Goal: Information Seeking & Learning: Learn about a topic

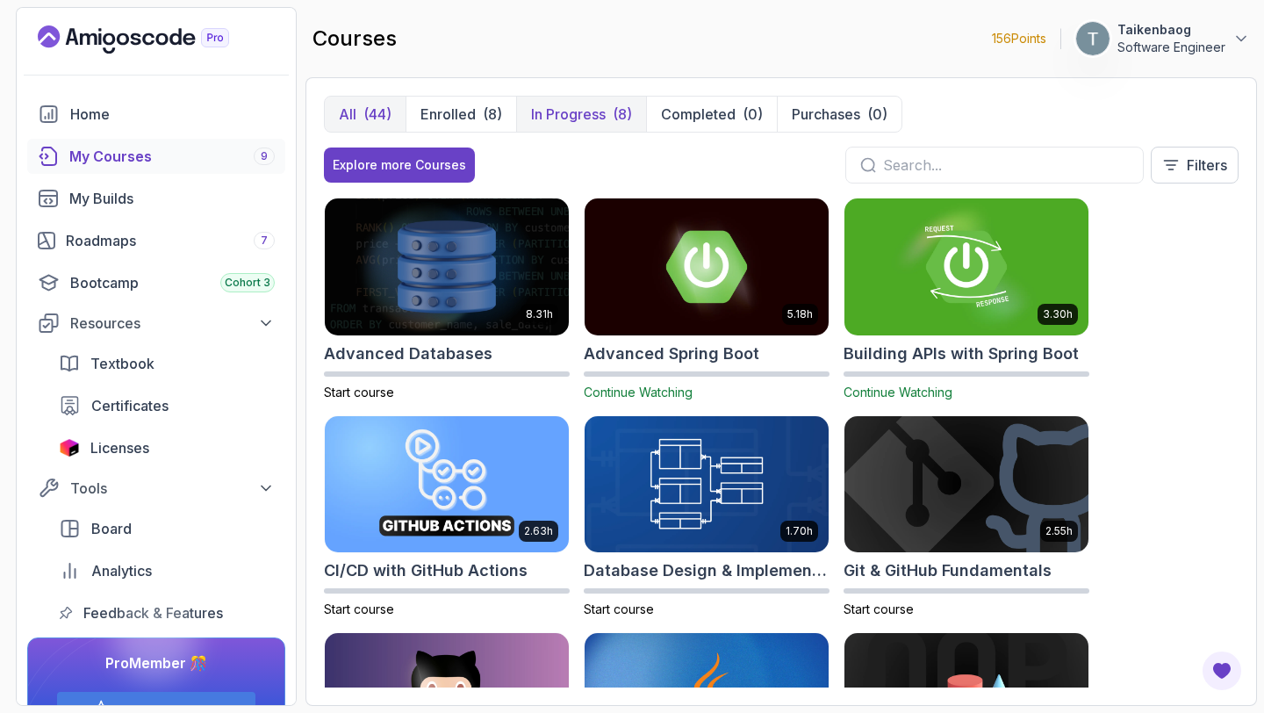
click at [550, 109] on p "In Progress" at bounding box center [568, 114] width 75 height 21
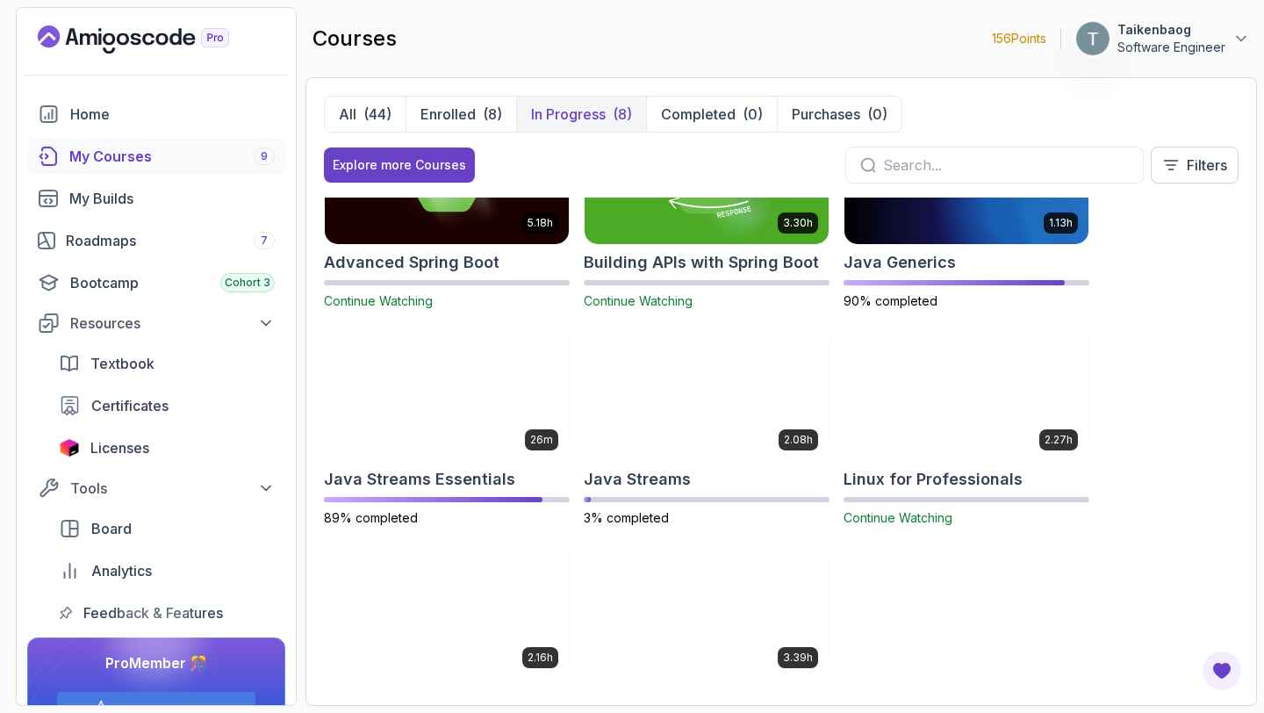
scroll to position [169, 0]
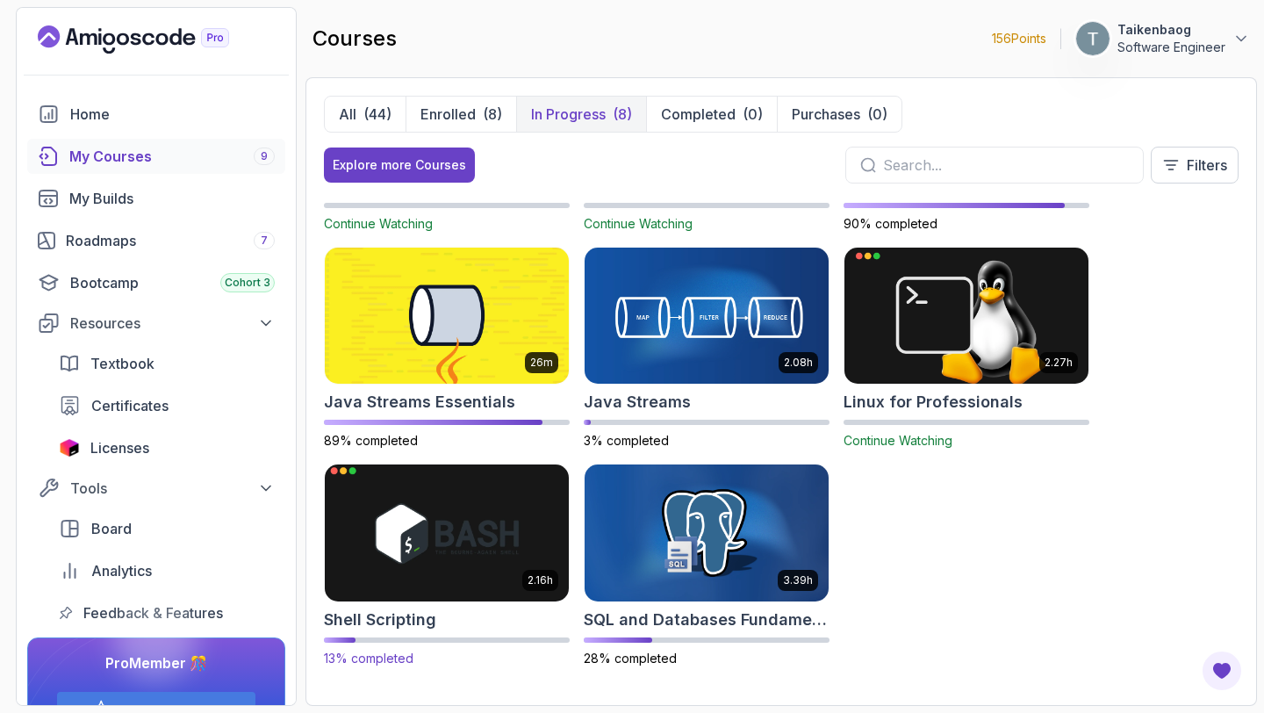
click at [417, 568] on img at bounding box center [447, 532] width 256 height 143
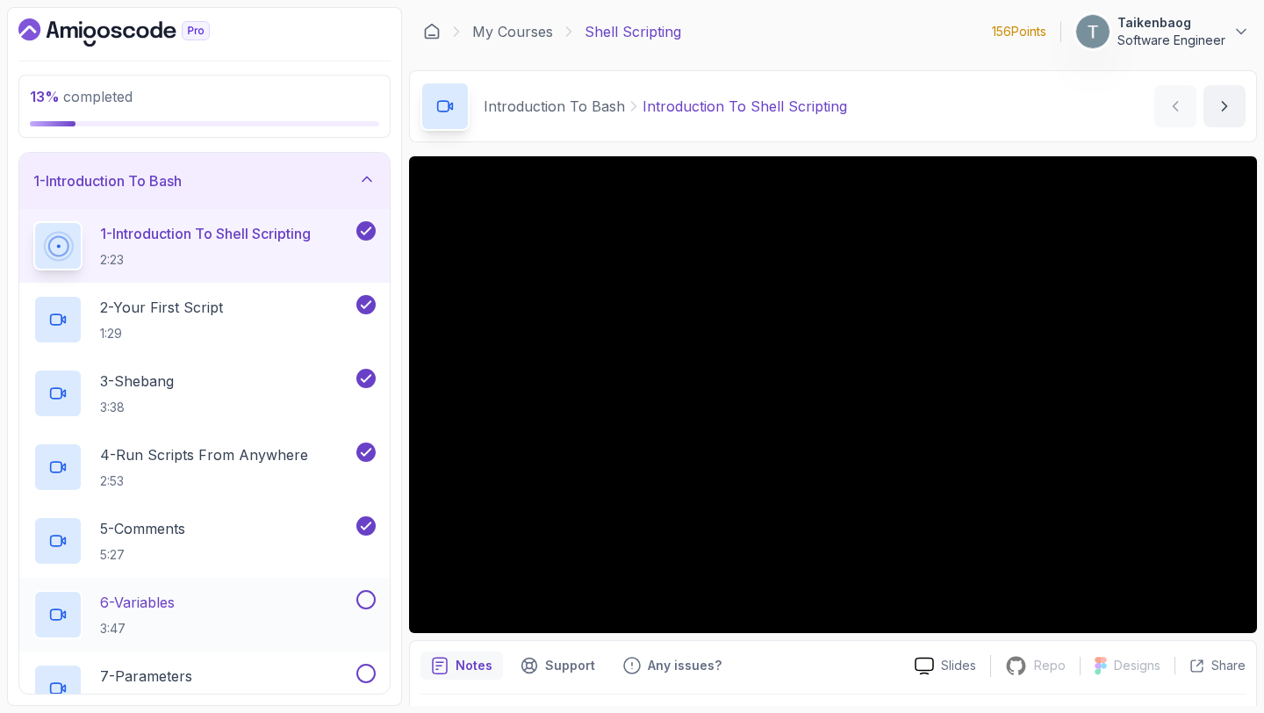
click at [168, 603] on p "6 - Variables" at bounding box center [137, 602] width 75 height 21
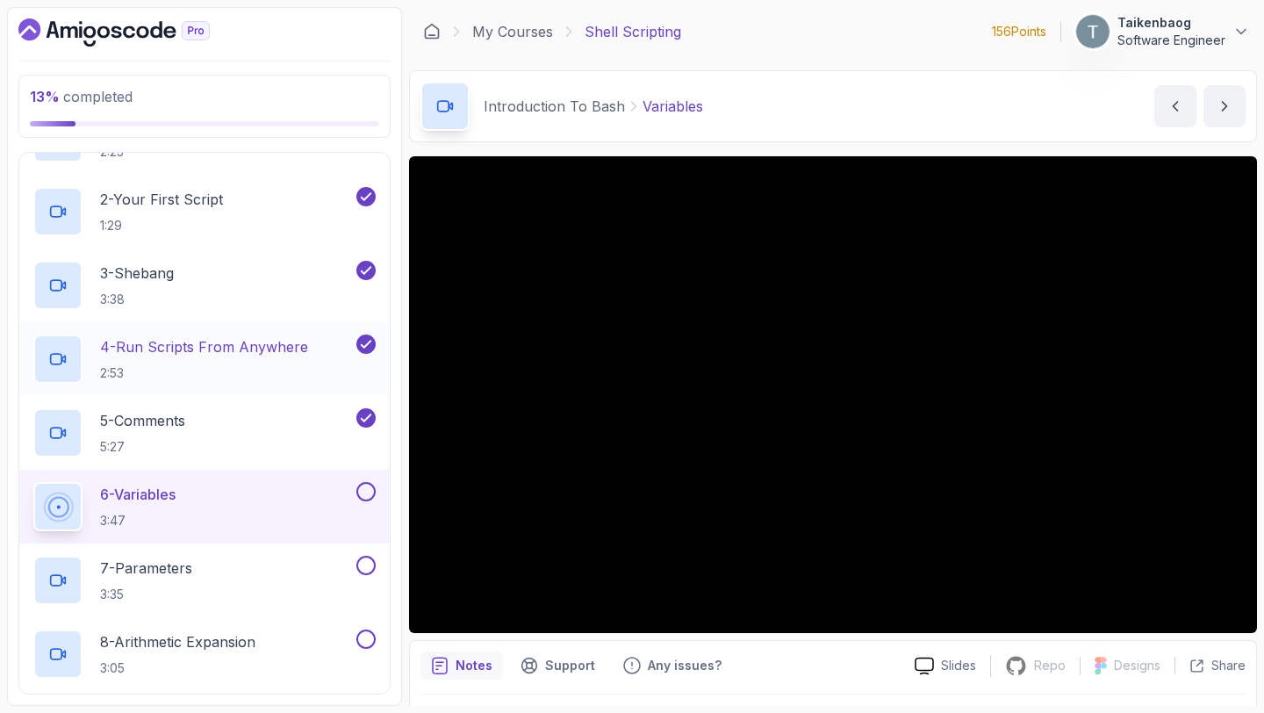
scroll to position [107, 0]
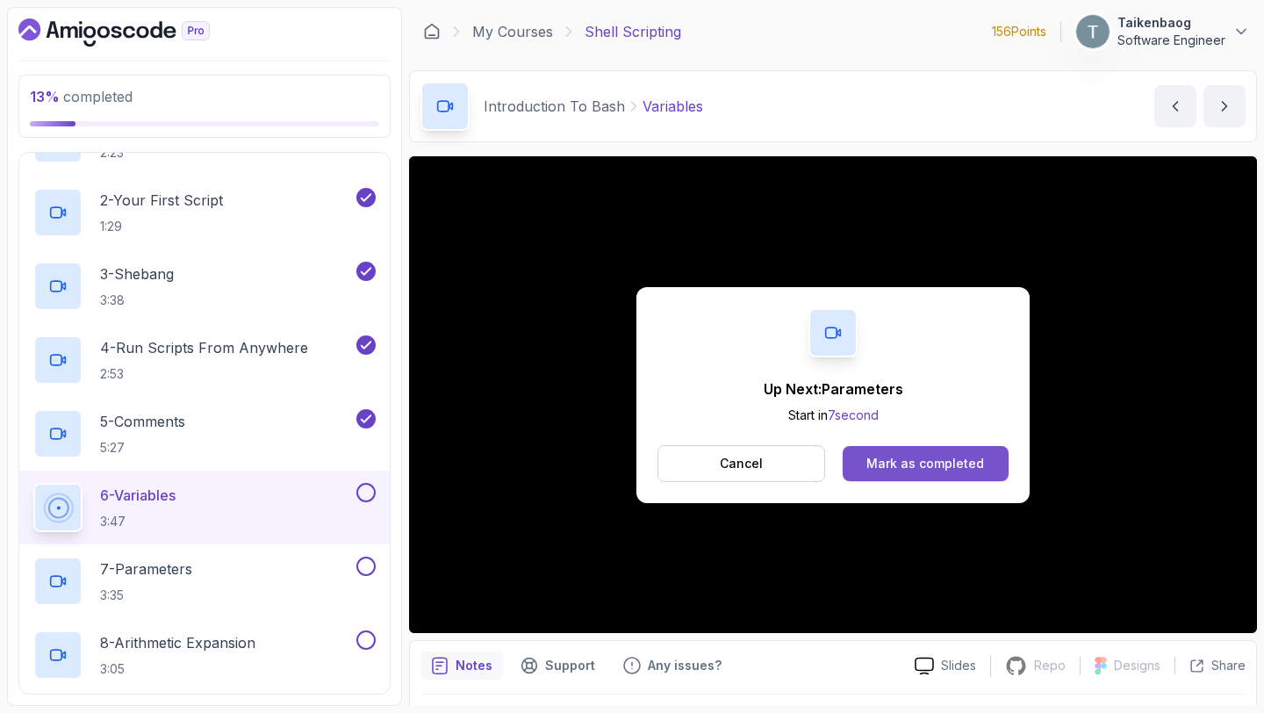
click at [910, 468] on div "Mark as completed" at bounding box center [926, 464] width 118 height 18
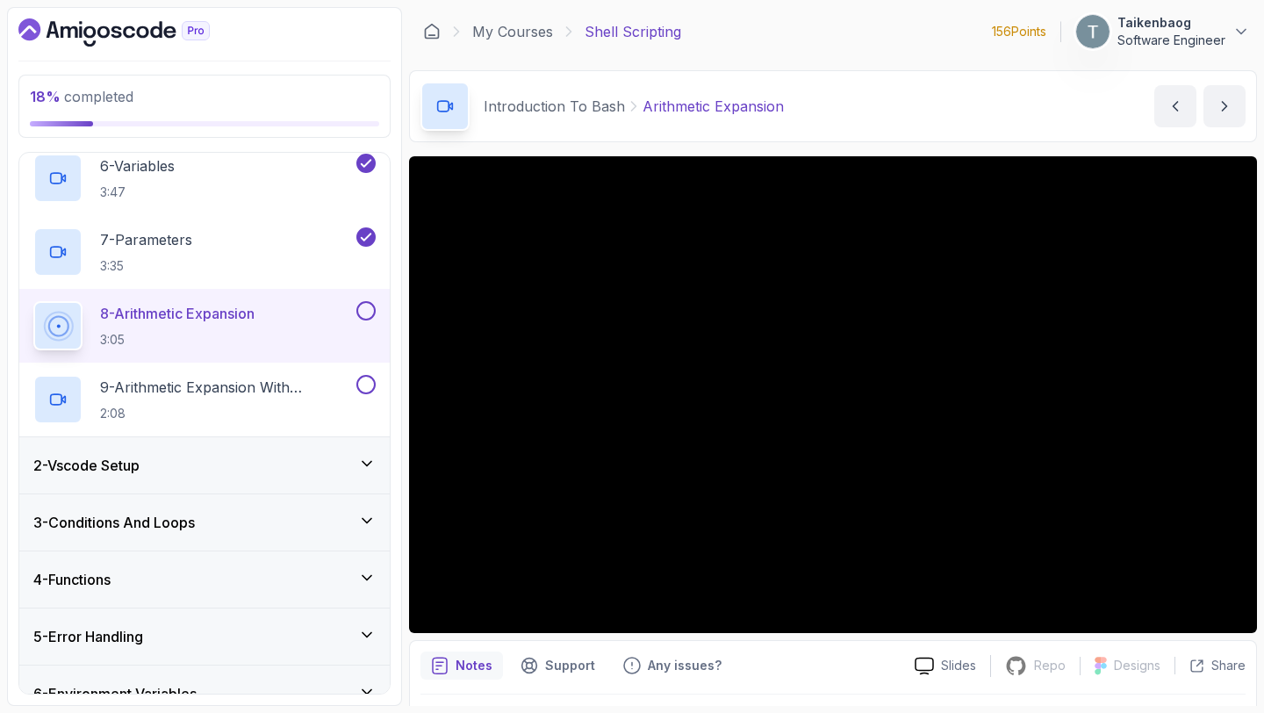
scroll to position [437, 0]
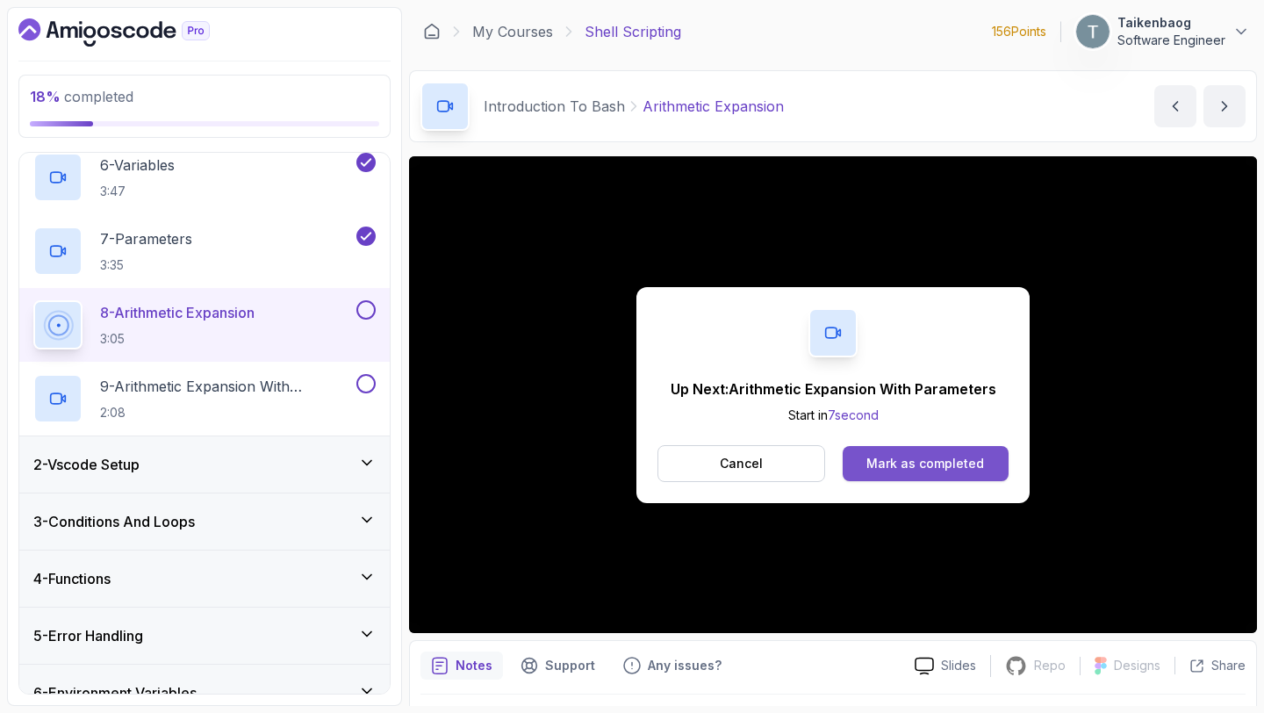
click at [964, 463] on div "Mark as completed" at bounding box center [926, 464] width 118 height 18
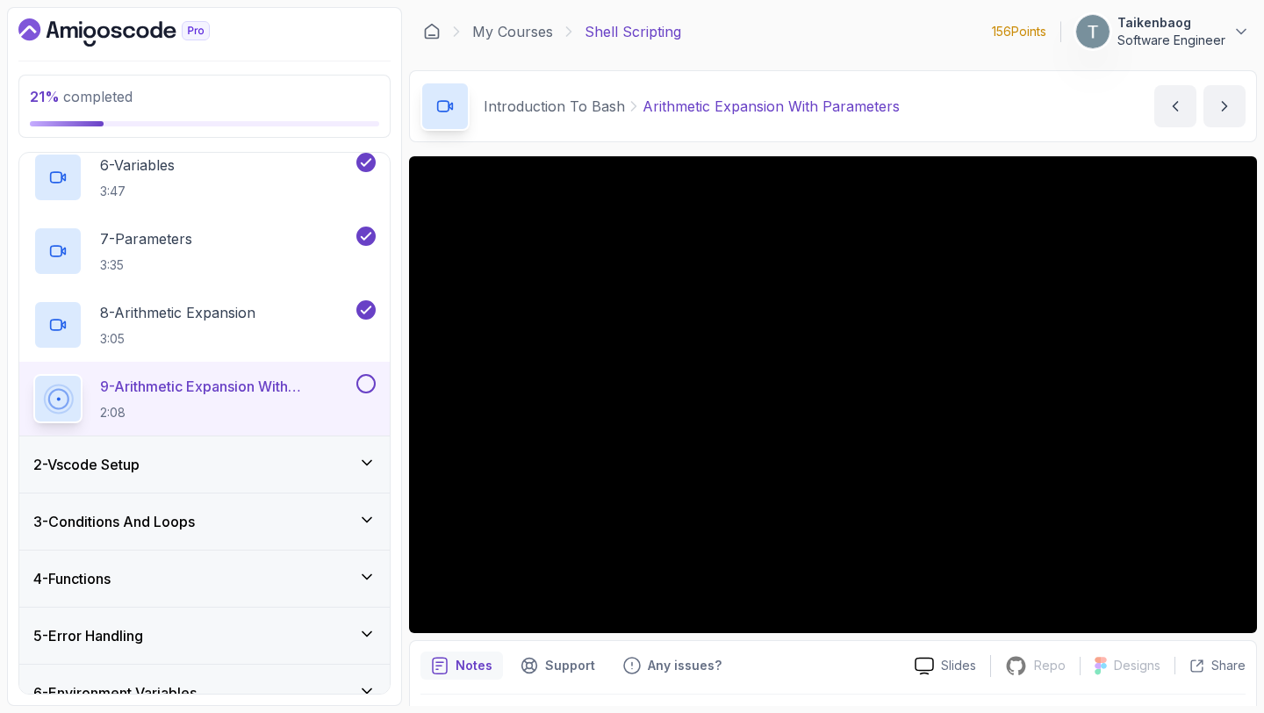
click at [371, 461] on icon at bounding box center [367, 463] width 9 height 4
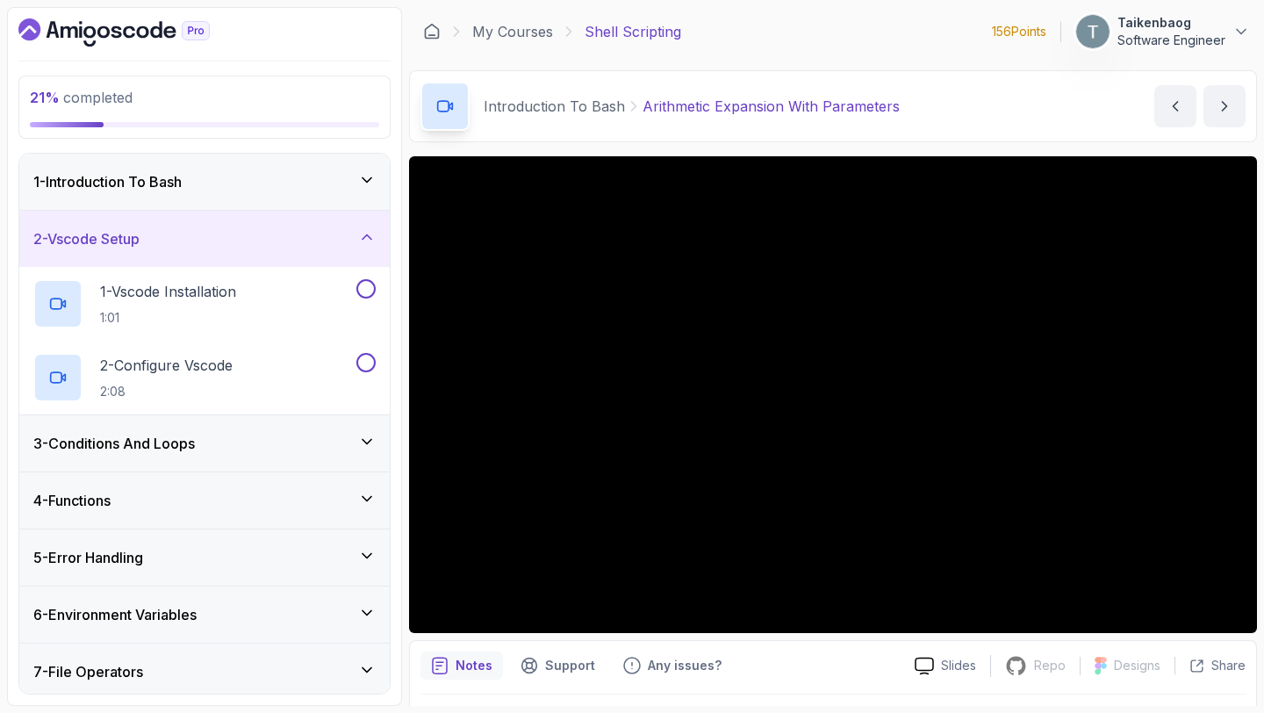
click at [365, 438] on icon at bounding box center [367, 442] width 18 height 18
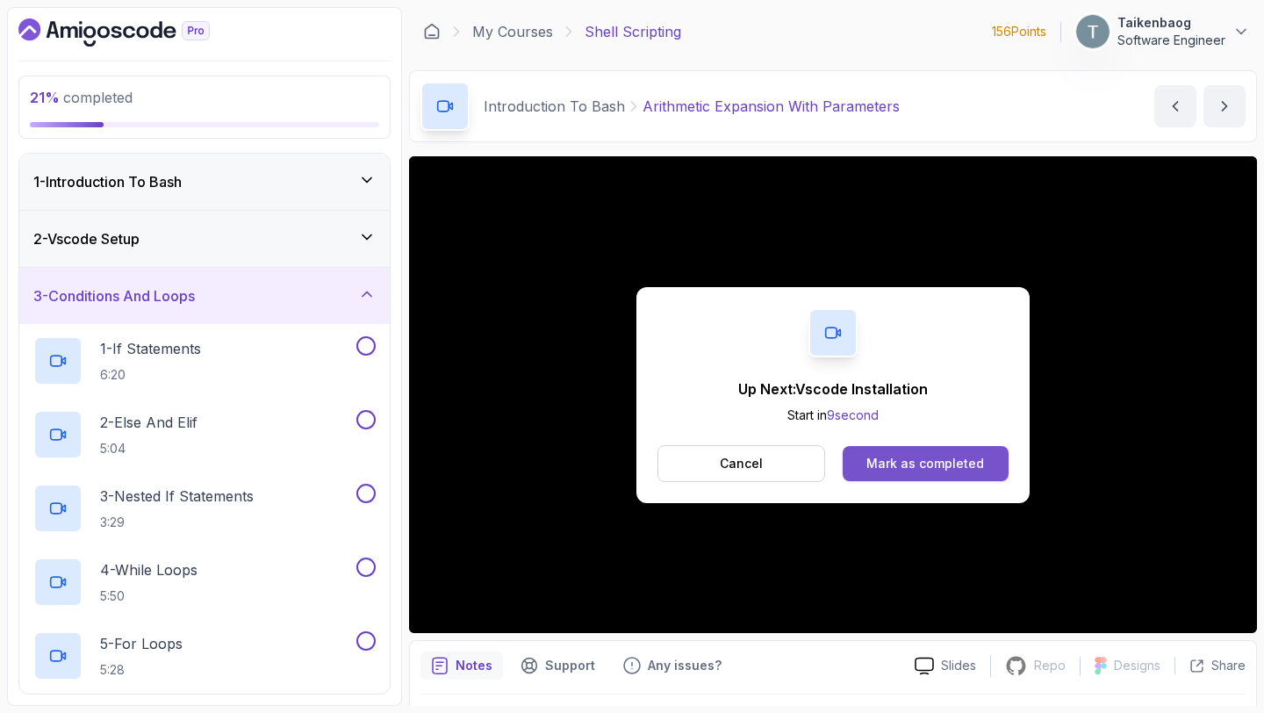
click at [962, 463] on div "Mark as completed" at bounding box center [926, 464] width 118 height 18
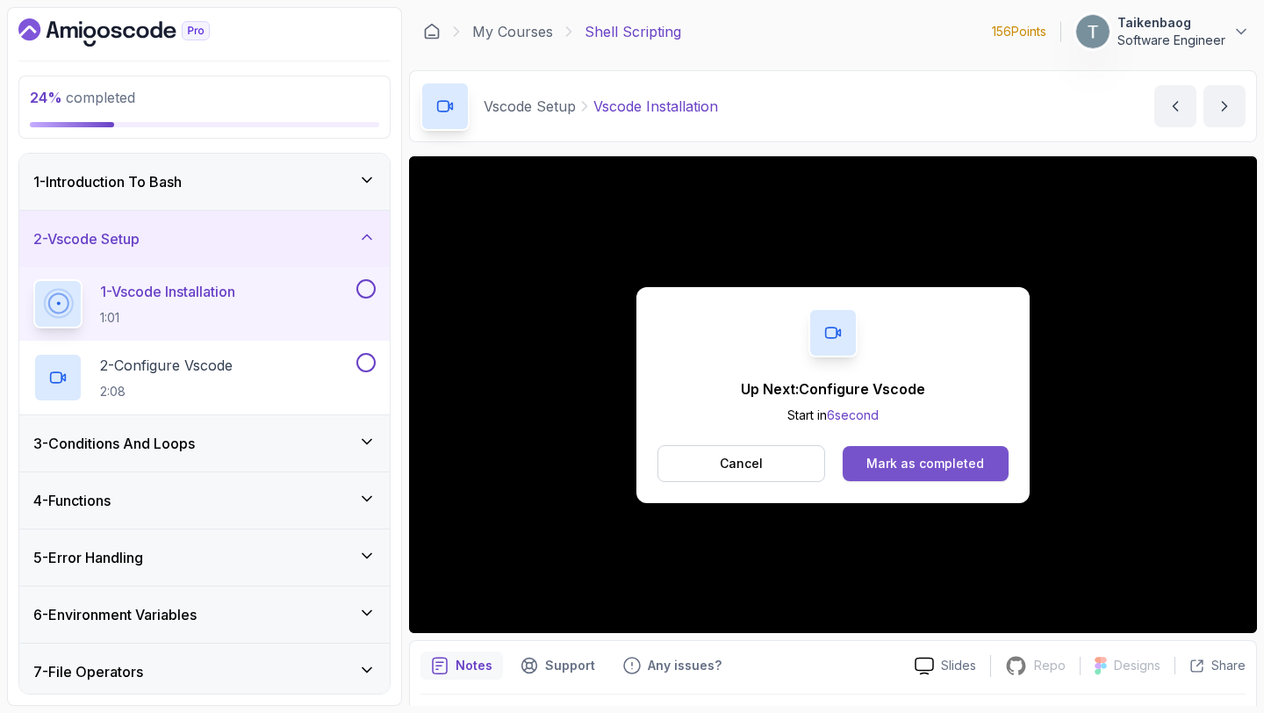
click at [950, 463] on div "Mark as completed" at bounding box center [926, 464] width 118 height 18
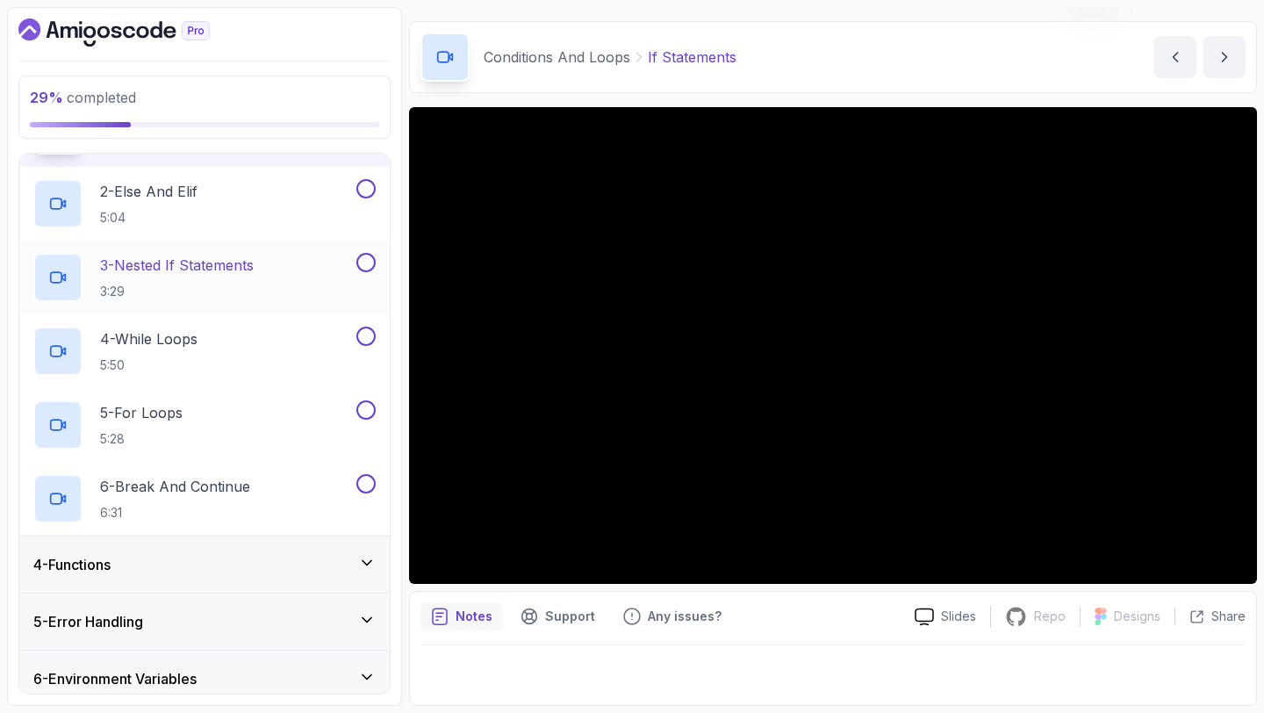
scroll to position [357, 0]
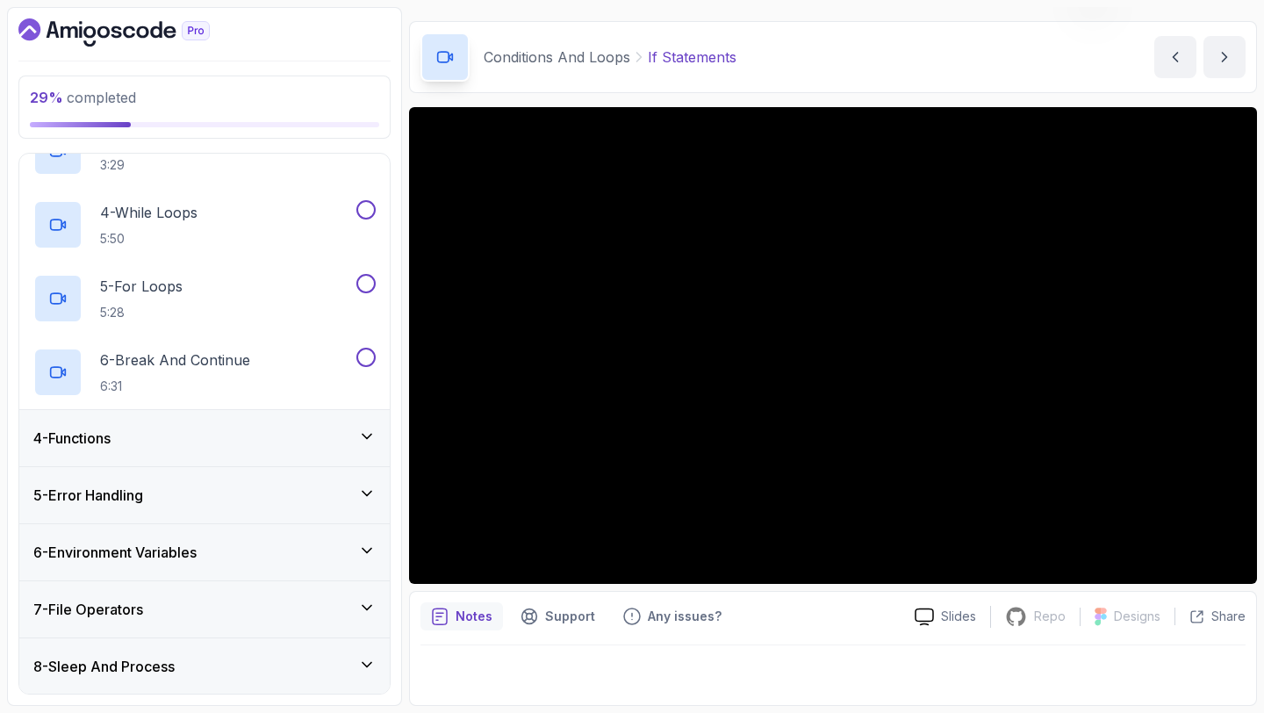
click at [336, 612] on div "7 - File Operators" at bounding box center [204, 609] width 342 height 21
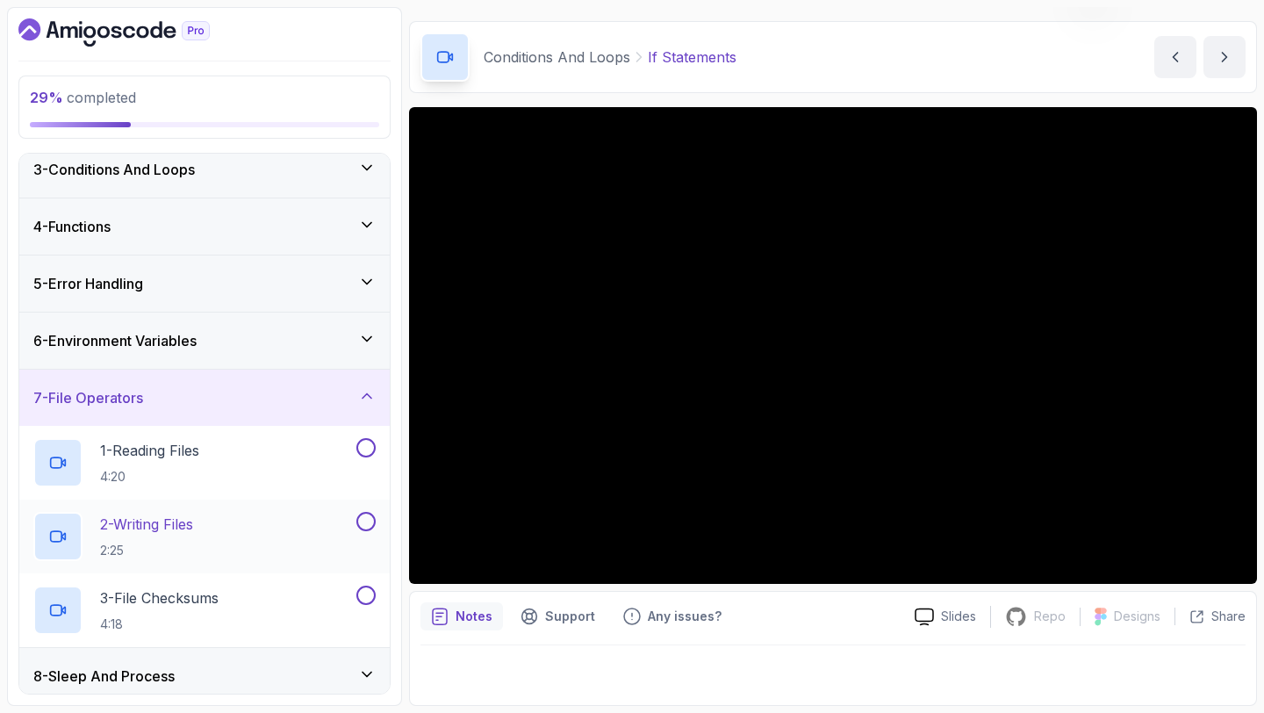
scroll to position [137, 0]
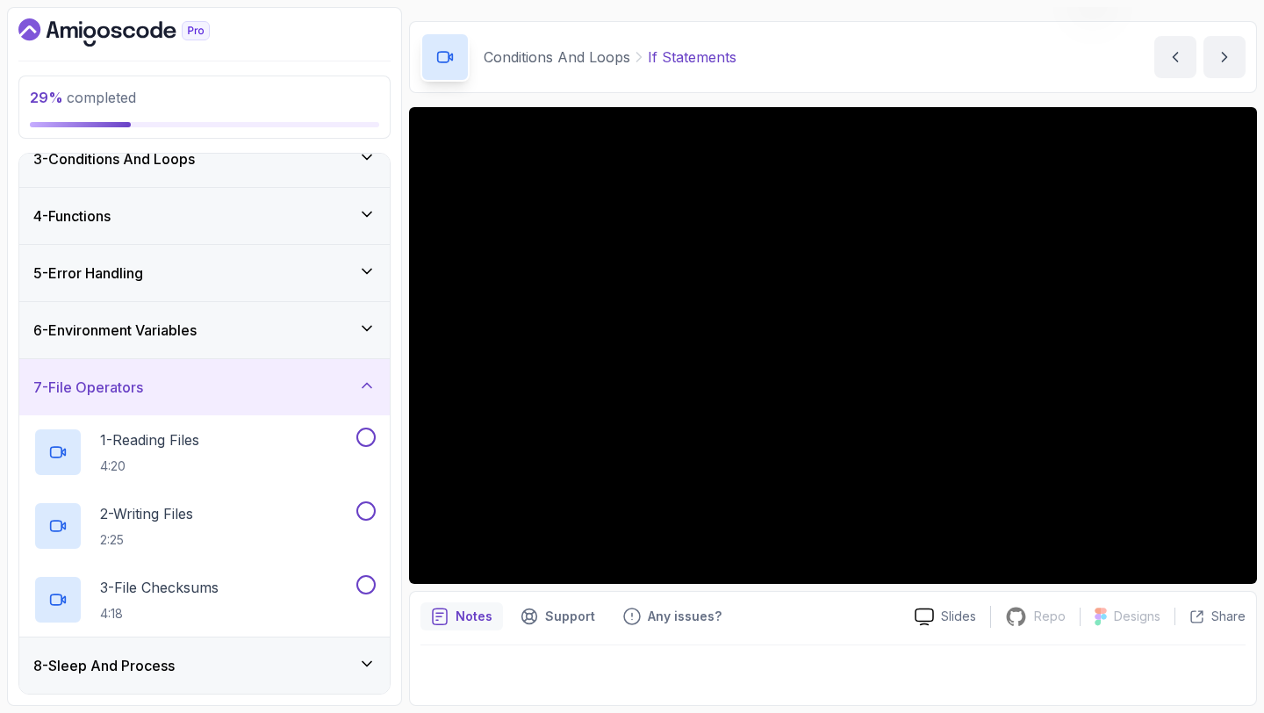
click at [285, 665] on div "8 - Sleep And Process" at bounding box center [204, 665] width 342 height 21
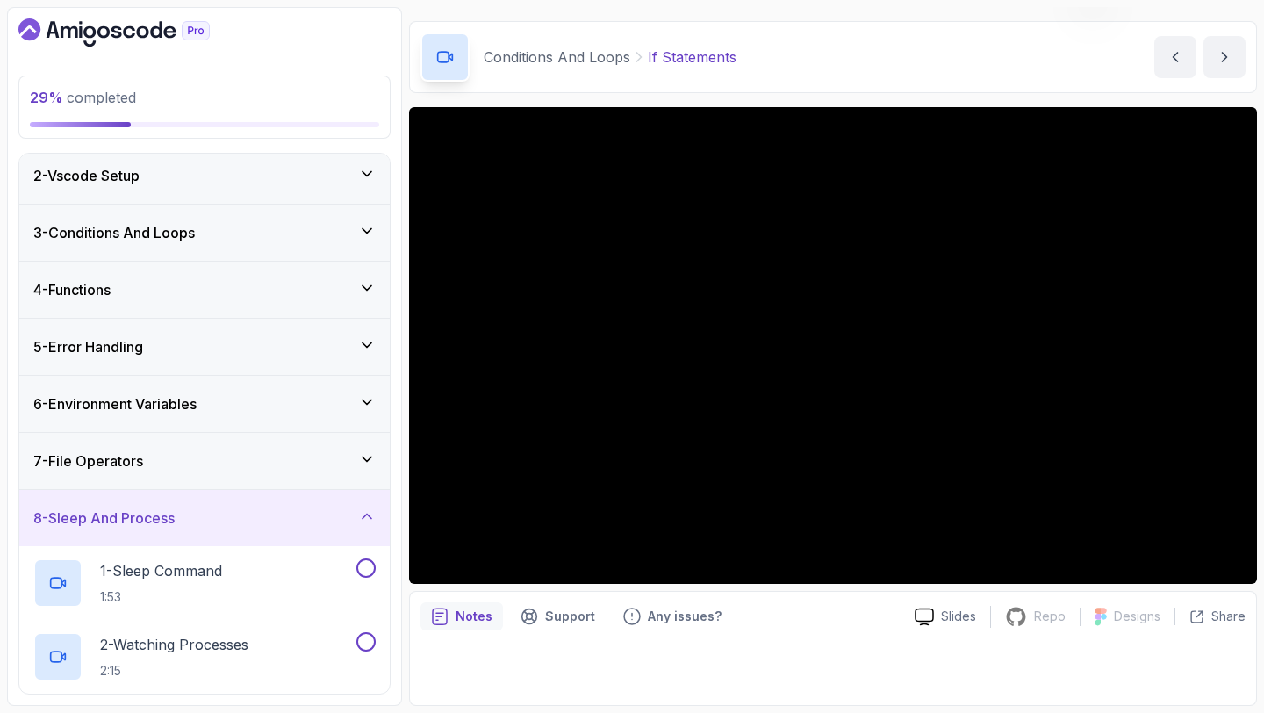
scroll to position [0, 0]
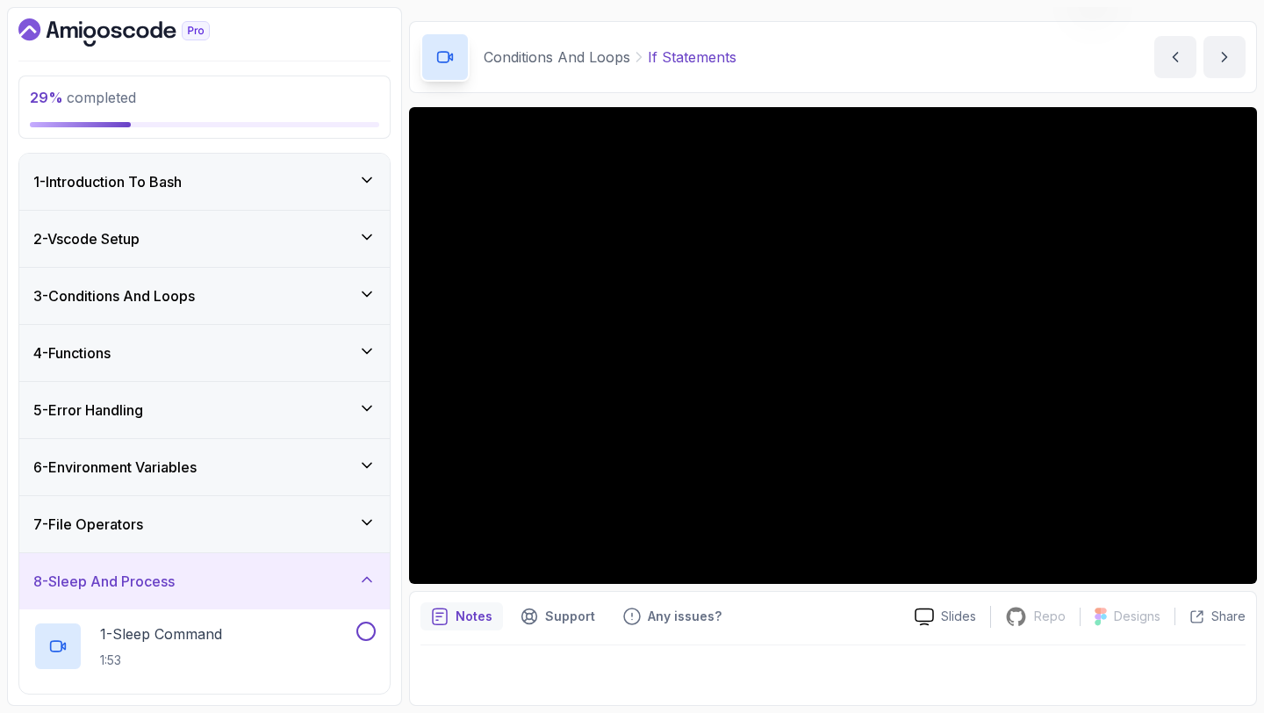
click at [365, 582] on icon at bounding box center [367, 580] width 18 height 18
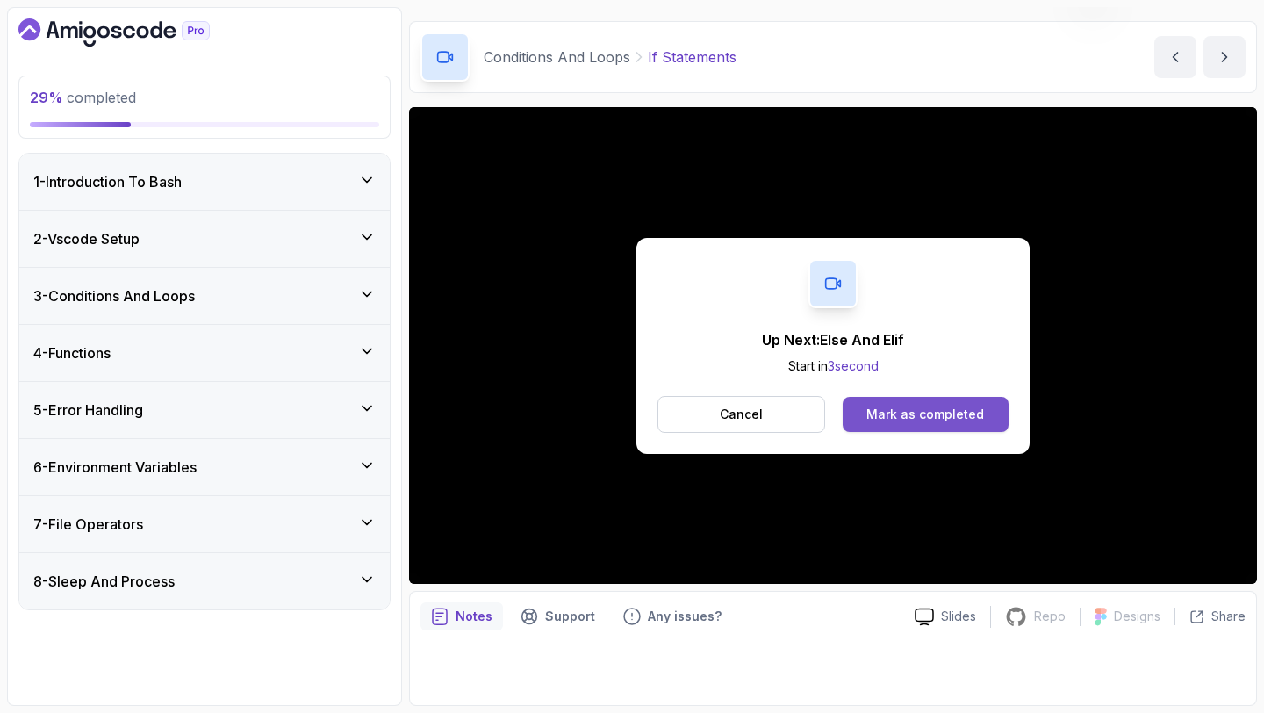
click at [925, 422] on button "Mark as completed" at bounding box center [926, 414] width 166 height 35
